Goal: Complete application form: Complete application form

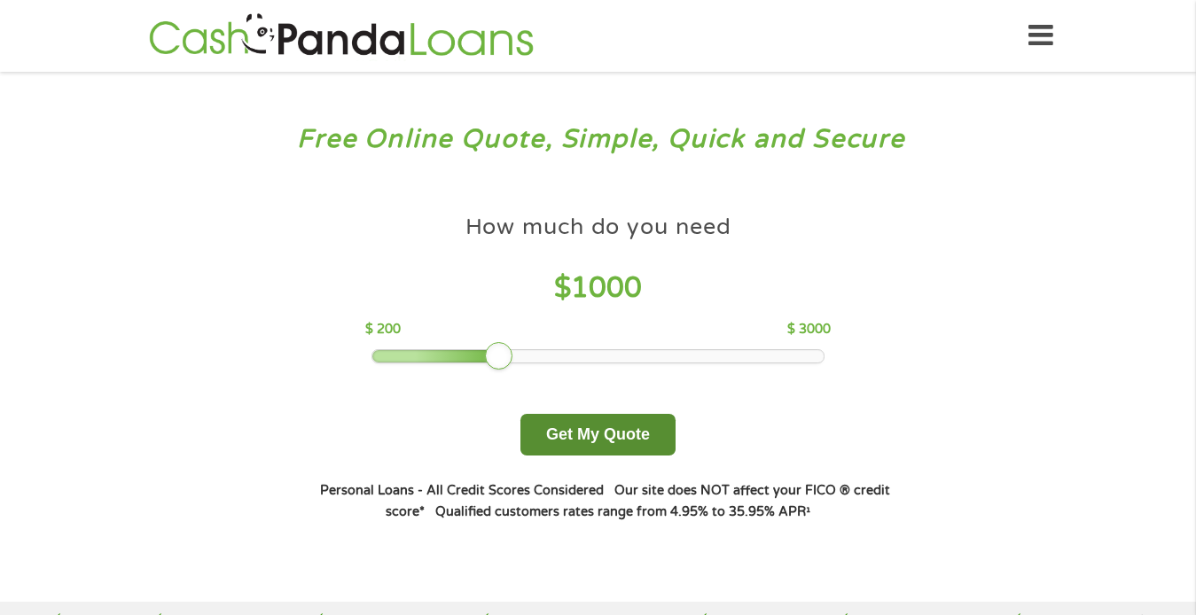
click at [583, 430] on button "Get My Quote" at bounding box center [597, 435] width 155 height 42
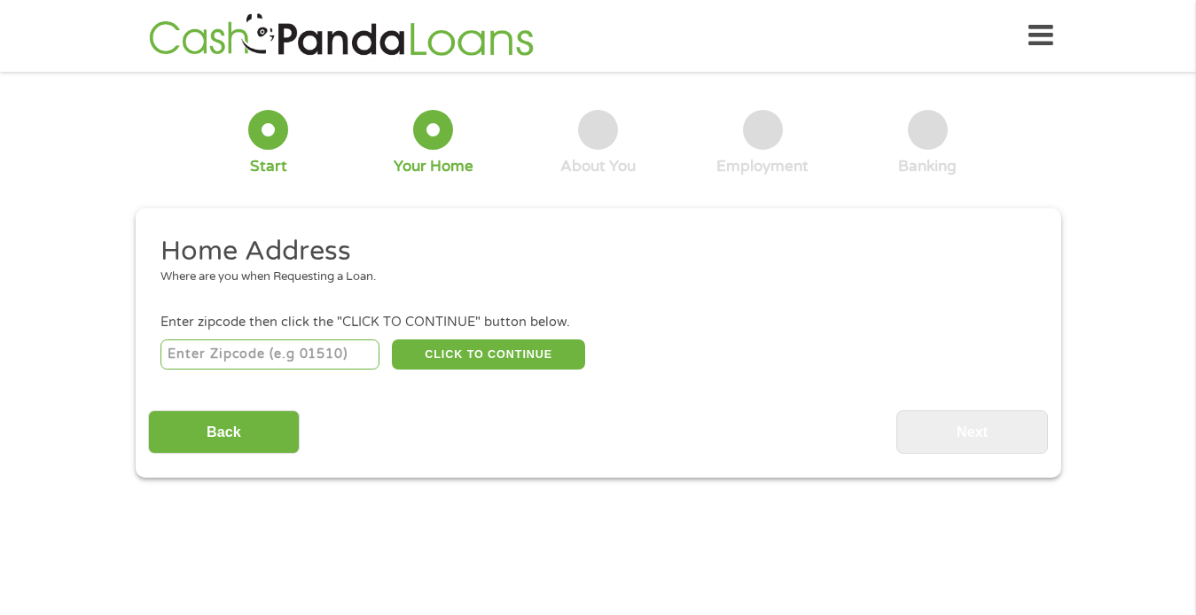
click at [233, 357] on input "number" at bounding box center [269, 354] width 219 height 30
type input "75056"
click at [466, 350] on button "CLICK TO CONTINUE" at bounding box center [488, 354] width 193 height 30
type input "75056"
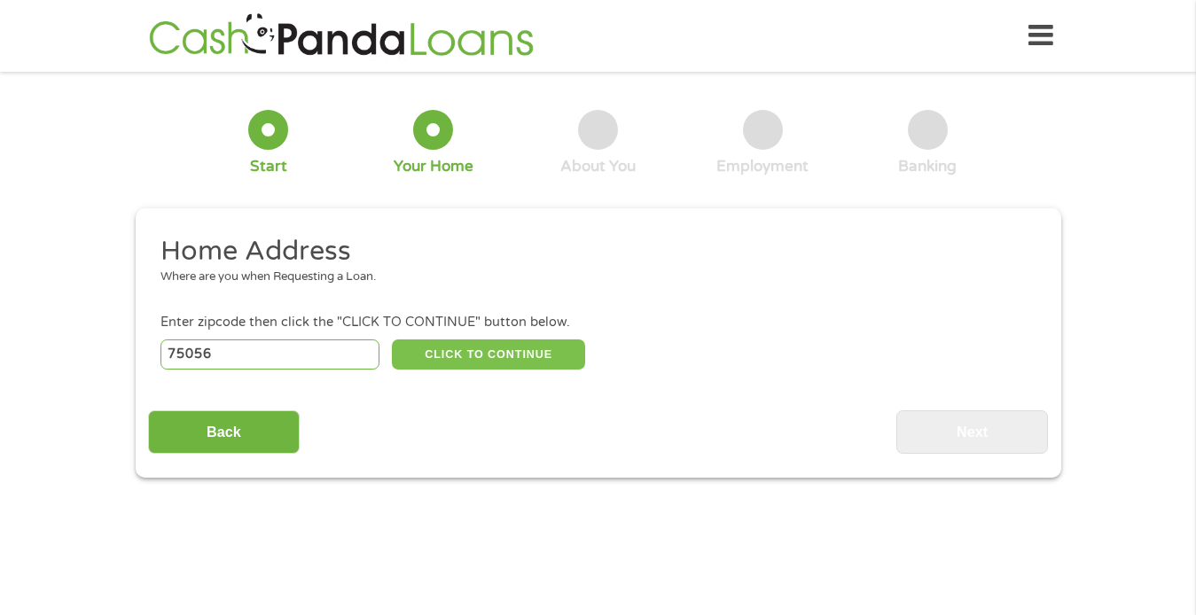
type input "The Colony"
select select "[US_STATE]"
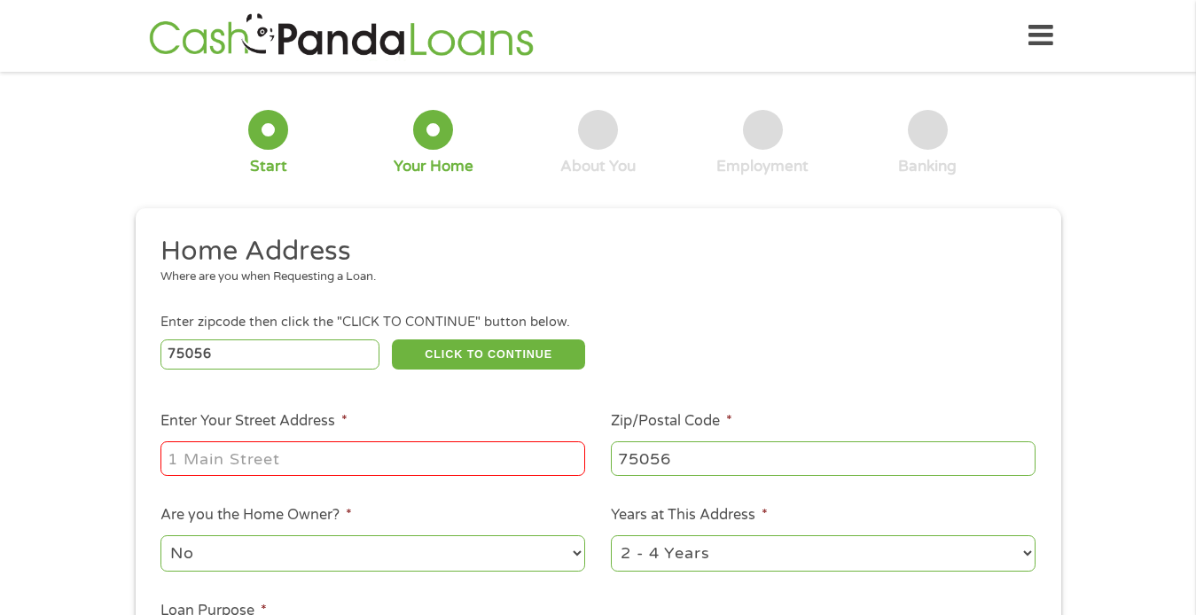
drag, startPoint x: 752, startPoint y: 270, endPoint x: 850, endPoint y: 207, distance: 116.8
click at [850, 208] on div "This field is hidden when viewing the form gclid This field is hidden when view…" at bounding box center [598, 502] width 925 height 589
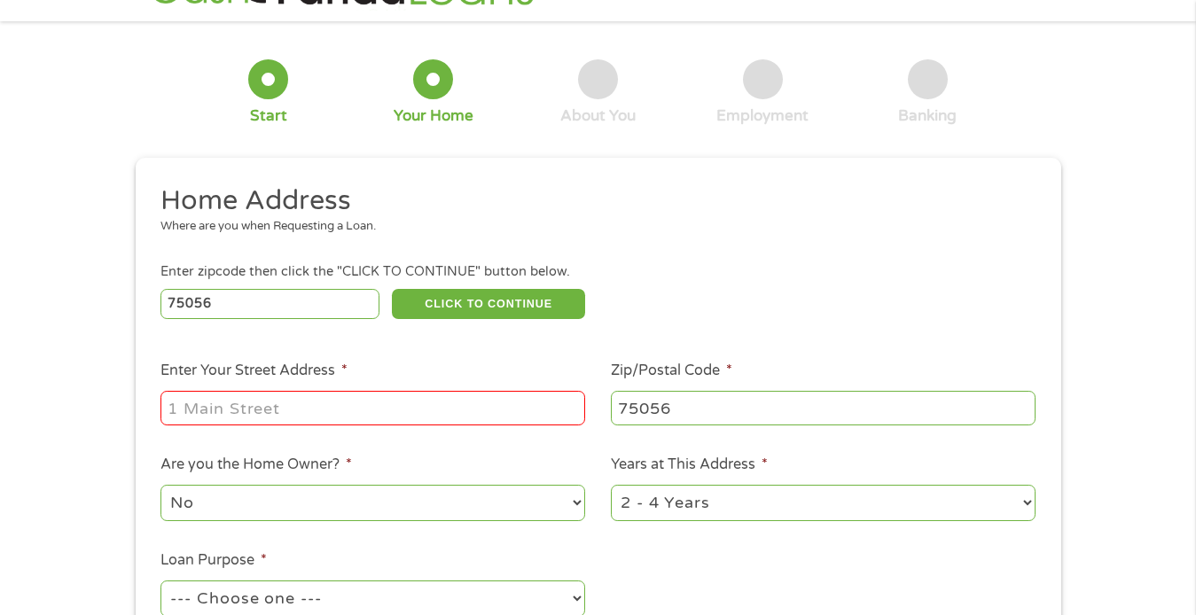
scroll to position [35, 0]
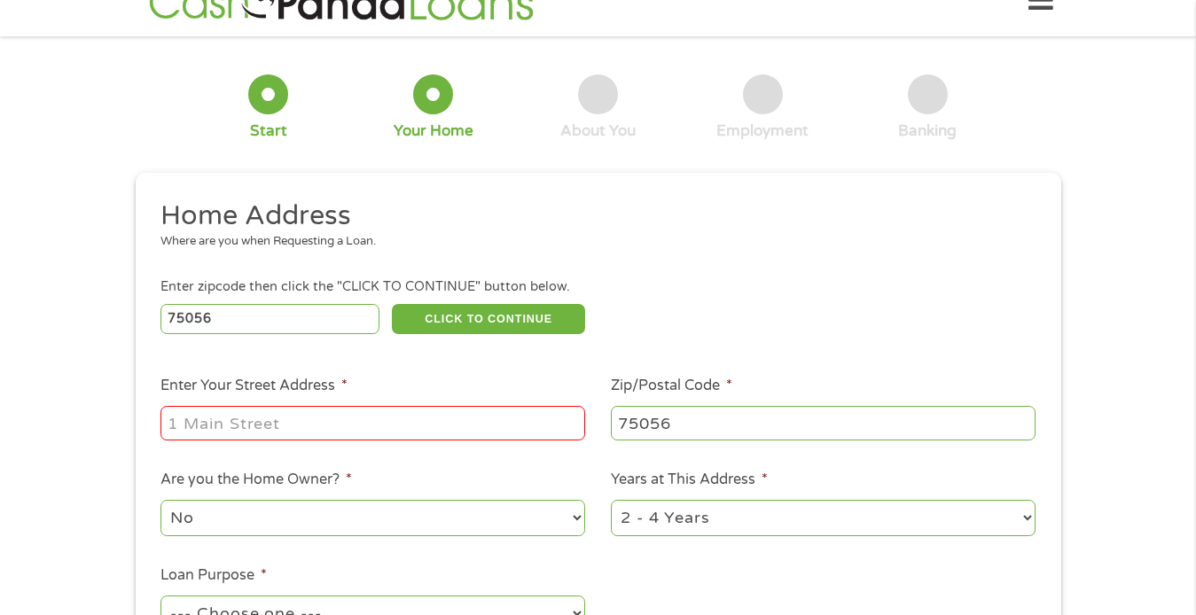
click at [269, 428] on input "Enter Your Street Address *" at bounding box center [372, 423] width 425 height 34
type input "[STREET_ADDRESS]"
click at [273, 518] on select "No Yes" at bounding box center [372, 518] width 425 height 36
select select "yes"
click at [160, 500] on select "No Yes" at bounding box center [372, 518] width 425 height 36
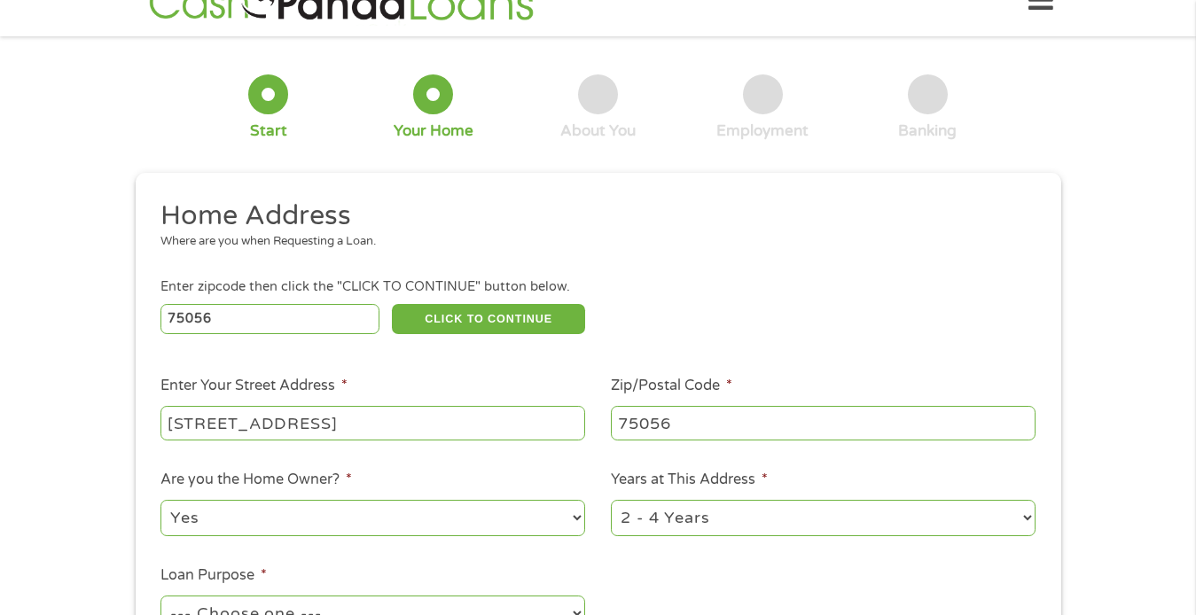
drag, startPoint x: 731, startPoint y: 512, endPoint x: 745, endPoint y: 529, distance: 21.5
click at [745, 529] on select "1 Year or less 1 - 2 Years 2 - 4 Years Over 4 Years" at bounding box center [823, 518] width 425 height 36
select select "60months"
click at [611, 500] on select "1 Year or less 1 - 2 Years 2 - 4 Years Over 4 Years" at bounding box center [823, 518] width 425 height 36
click at [1165, 354] on div "1 Start 2 Your Home 3 About You 4 Employment 5 Banking 6 This field is hidden w…" at bounding box center [598, 406] width 1196 height 714
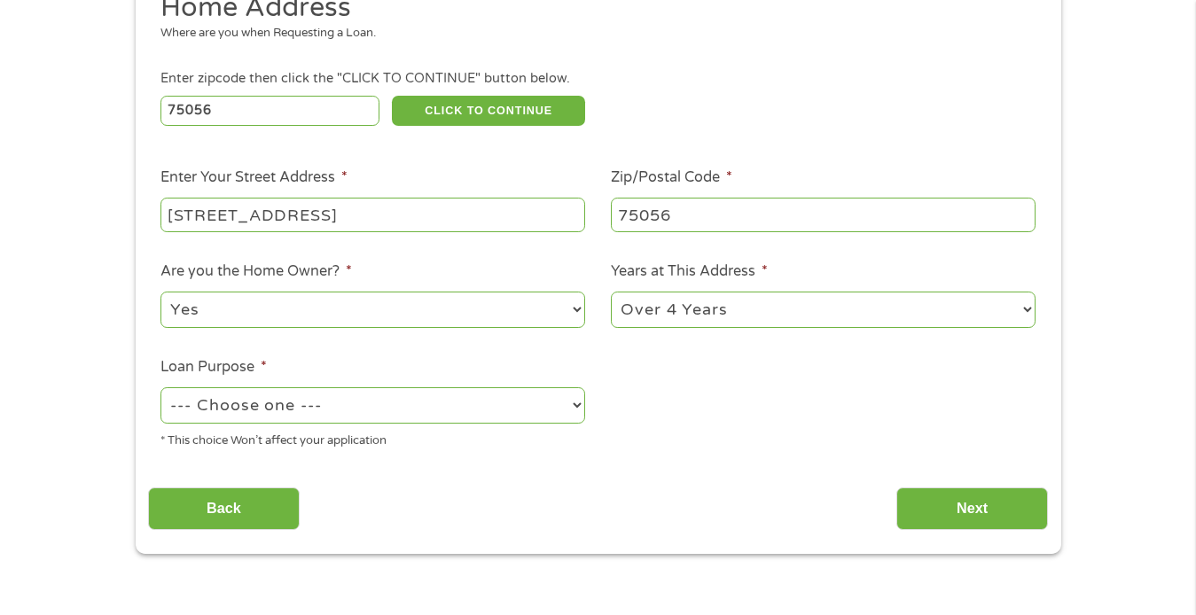
scroll to position [319, 0]
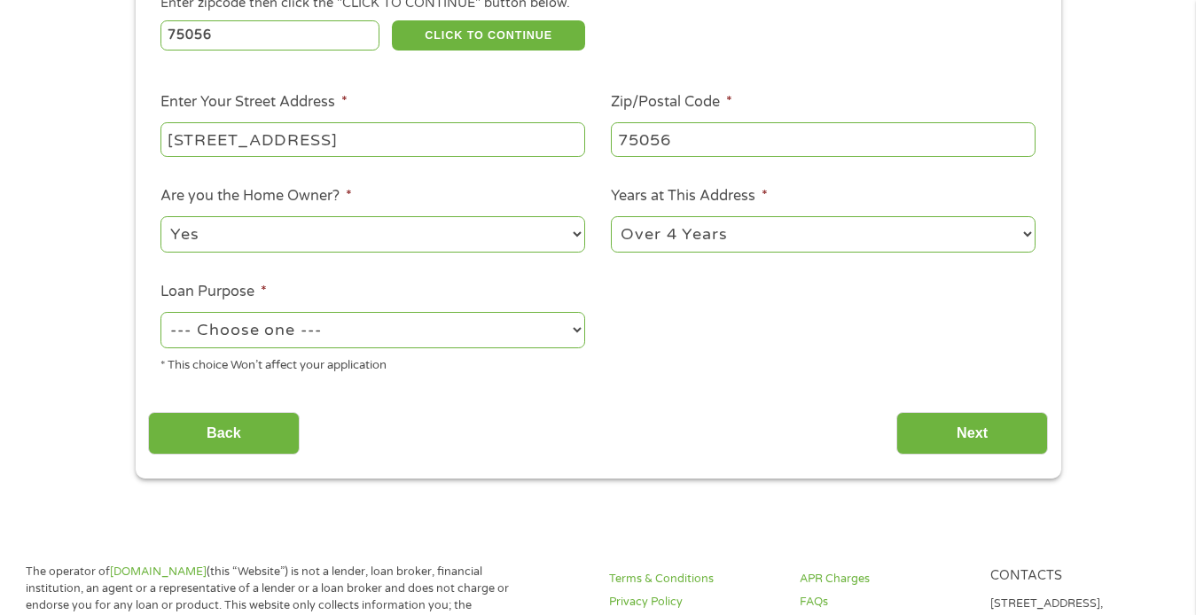
click at [573, 323] on select "--- Choose one --- Pay Bills Debt Consolidation Home Improvement Major Purchase…" at bounding box center [372, 330] width 425 height 36
select select "carloan"
click at [160, 312] on select "--- Choose one --- Pay Bills Debt Consolidation Home Improvement Major Purchase…" at bounding box center [372, 330] width 425 height 36
click at [979, 422] on input "Next" at bounding box center [972, 433] width 152 height 43
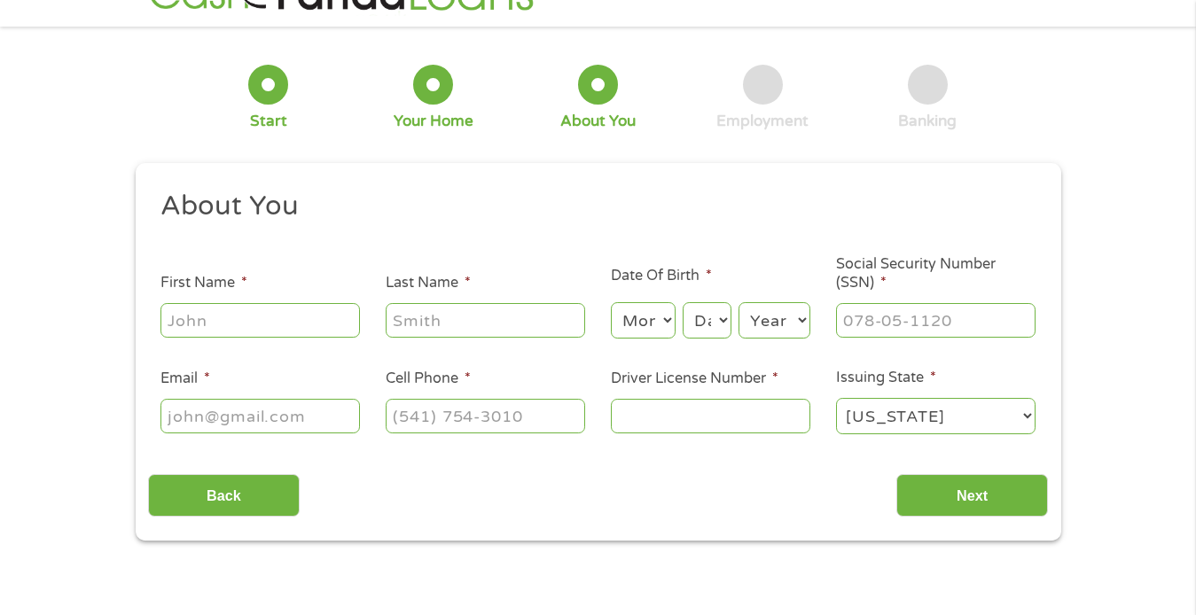
scroll to position [0, 0]
